Goal: Information Seeking & Learning: Learn about a topic

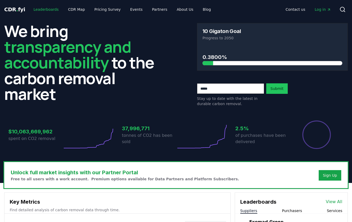
click at [47, 9] on link "Leaderboards" at bounding box center [46, 9] width 34 height 9
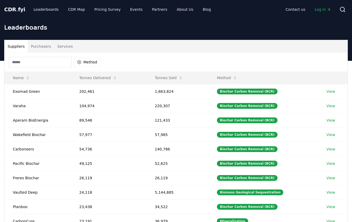
click at [41, 47] on button "Purchasers" at bounding box center [41, 46] width 26 height 13
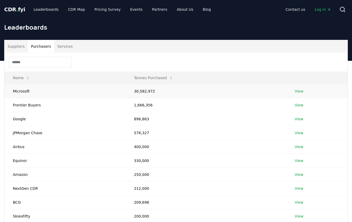
click at [295, 93] on link "View" at bounding box center [299, 91] width 9 height 5
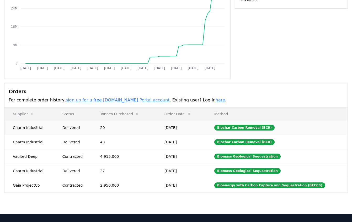
scroll to position [131, 0]
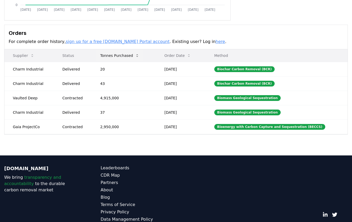
click at [138, 56] on icon at bounding box center [137, 55] width 4 height 4
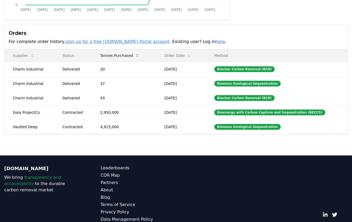
click at [136, 54] on icon at bounding box center [137, 55] width 4 height 4
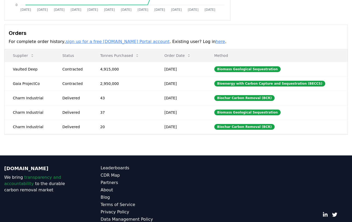
click at [215, 42] on link "here" at bounding box center [219, 41] width 9 height 5
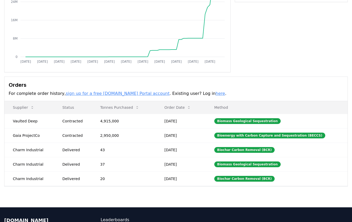
scroll to position [79, 0]
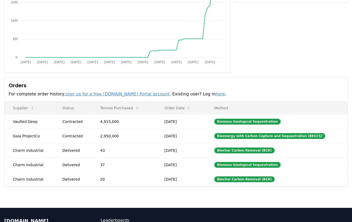
click at [215, 94] on link "here" at bounding box center [219, 93] width 9 height 5
click at [183, 109] on button "Order Date" at bounding box center [177, 108] width 35 height 10
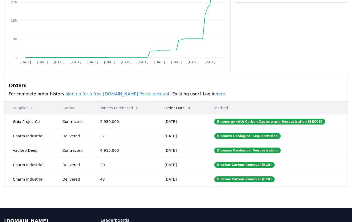
click at [182, 109] on button "Order Date" at bounding box center [177, 108] width 35 height 10
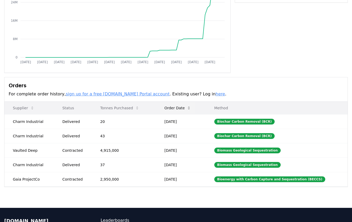
click at [182, 109] on button "Order Date" at bounding box center [177, 108] width 35 height 10
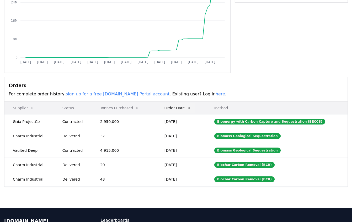
click at [182, 109] on button "Order Date" at bounding box center [177, 108] width 35 height 10
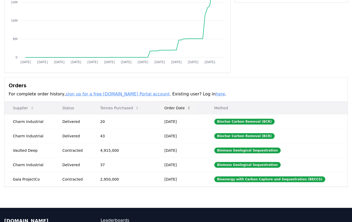
click at [182, 109] on button "Order Date" at bounding box center [177, 108] width 35 height 10
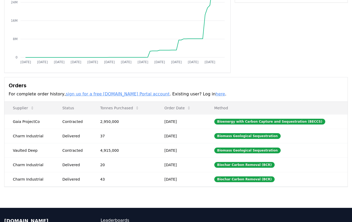
click at [215, 94] on link "here" at bounding box center [219, 93] width 9 height 5
click at [232, 109] on p "Method" at bounding box center [276, 107] width 133 height 5
click at [228, 108] on p "Method" at bounding box center [276, 107] width 133 height 5
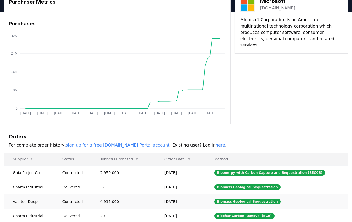
scroll to position [26, 0]
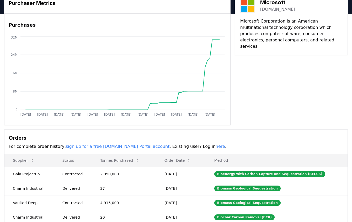
click at [215, 145] on link "here" at bounding box center [219, 146] width 9 height 5
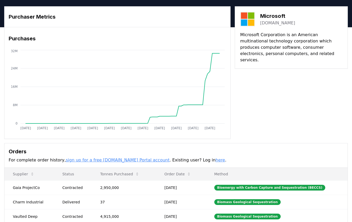
scroll to position [0, 0]
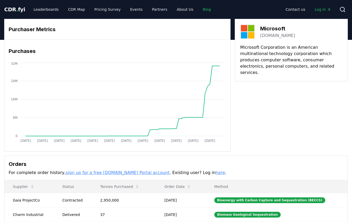
click at [199, 9] on link "Blog" at bounding box center [206, 9] width 17 height 9
click at [198, 10] on link "Blog" at bounding box center [206, 9] width 17 height 9
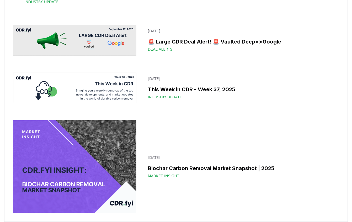
scroll to position [315, 0]
